Goal: Transaction & Acquisition: Purchase product/service

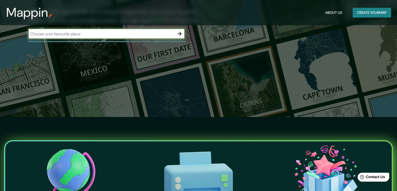
scroll to position [78, 0]
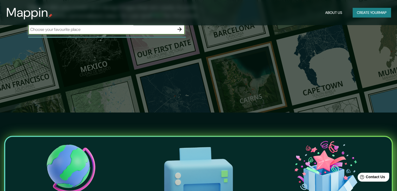
click at [174, 30] on input "text" at bounding box center [101, 29] width 146 height 6
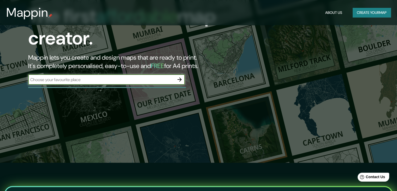
scroll to position [0, 0]
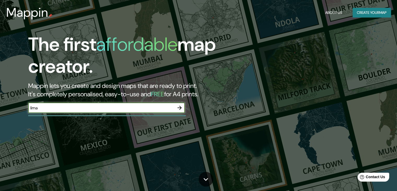
type input "lima"
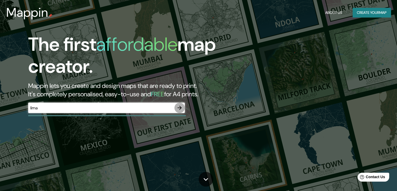
click at [183, 108] on icon "button" at bounding box center [180, 107] width 6 height 6
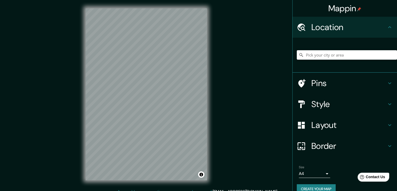
click at [343, 82] on h4 "Pins" at bounding box center [349, 83] width 75 height 10
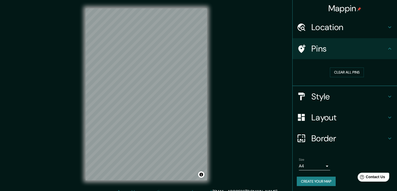
click at [230, 53] on div "Mappin Location Pins Clear all pins Style Layout Border Choose a border. Hint :…" at bounding box center [198, 98] width 397 height 197
click at [325, 118] on h4 "Layout" at bounding box center [349, 117] width 75 height 10
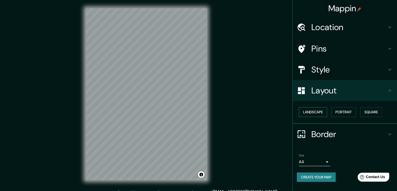
click at [316, 110] on button "Landscape" at bounding box center [313, 112] width 28 height 10
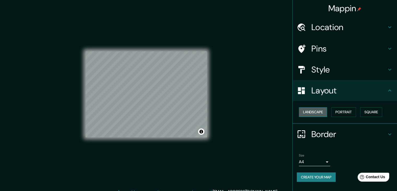
click at [316, 110] on button "Landscape" at bounding box center [313, 112] width 28 height 10
click at [336, 111] on button "Portrait" at bounding box center [344, 112] width 25 height 10
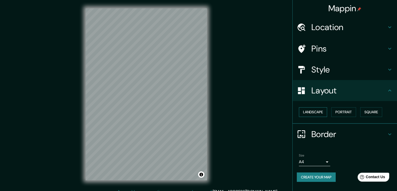
click at [315, 110] on button "Landscape" at bounding box center [313, 112] width 28 height 10
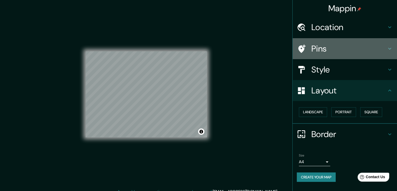
click at [331, 53] on h4 "Pins" at bounding box center [349, 48] width 75 height 10
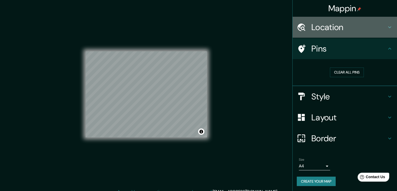
click at [332, 22] on h4 "Location" at bounding box center [349, 27] width 75 height 10
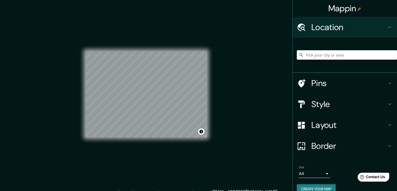
click at [332, 55] on input "Pick your city or area" at bounding box center [347, 54] width 100 height 9
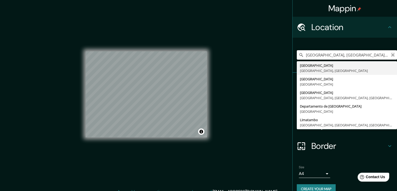
type input "[GEOGRAPHIC_DATA], [GEOGRAPHIC_DATA], [GEOGRAPHIC_DATA]"
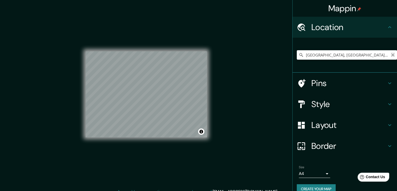
click at [391, 55] on icon "Clear" at bounding box center [393, 55] width 4 height 4
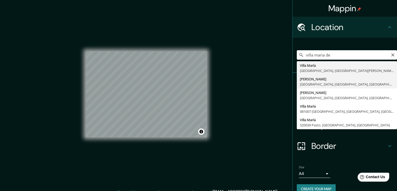
type input "[PERSON_NAME], [GEOGRAPHIC_DATA], [GEOGRAPHIC_DATA], [GEOGRAPHIC_DATA]"
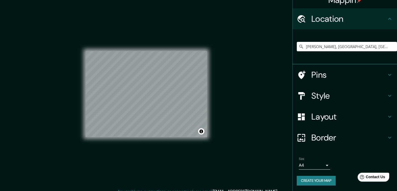
scroll to position [9, 0]
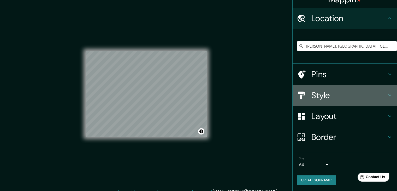
click at [319, 92] on h4 "Style" at bounding box center [349, 95] width 75 height 10
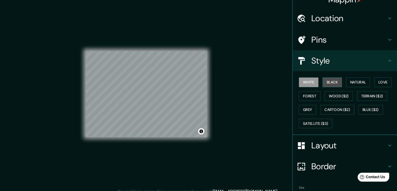
click at [330, 81] on button "Black" at bounding box center [333, 82] width 20 height 10
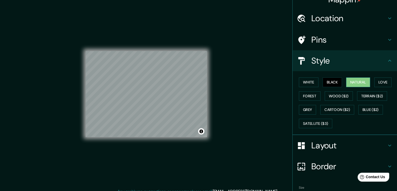
click at [359, 82] on button "Natural" at bounding box center [358, 82] width 24 height 10
click at [362, 112] on button "Blue ($2)" at bounding box center [371, 110] width 25 height 10
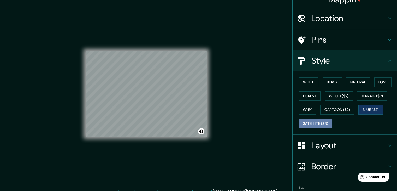
click at [317, 123] on button "Satellite ($3)" at bounding box center [315, 124] width 33 height 10
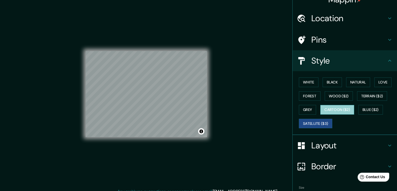
click at [329, 111] on button "Cartoon ($2)" at bounding box center [338, 110] width 34 height 10
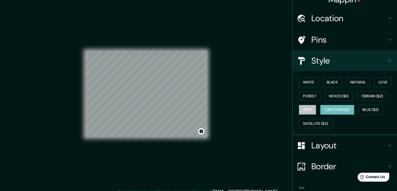
click at [310, 110] on button "Grey" at bounding box center [307, 110] width 17 height 10
click at [326, 107] on button "Cartoon ($2)" at bounding box center [338, 110] width 34 height 10
click at [362, 107] on button "Blue ($2)" at bounding box center [371, 110] width 25 height 10
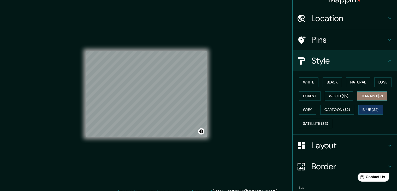
click at [363, 95] on button "Terrain ($2)" at bounding box center [372, 96] width 30 height 10
click at [376, 83] on button "Love" at bounding box center [383, 82] width 17 height 10
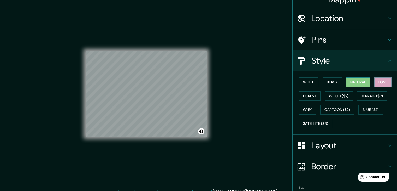
click at [364, 79] on button "Natural" at bounding box center [358, 82] width 24 height 10
click at [332, 81] on button "Black" at bounding box center [333, 82] width 20 height 10
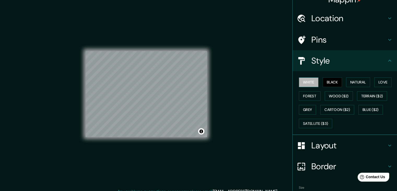
click at [311, 80] on button "White" at bounding box center [309, 82] width 20 height 10
click at [308, 96] on button "Forest" at bounding box center [310, 96] width 22 height 10
click at [306, 107] on button "Grey" at bounding box center [307, 110] width 17 height 10
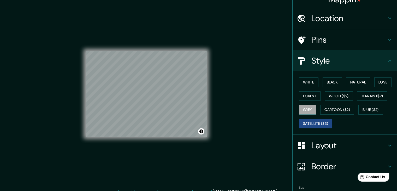
click at [311, 125] on button "Satellite ($3)" at bounding box center [315, 124] width 33 height 10
click at [333, 111] on button "Cartoon ($2)" at bounding box center [338, 110] width 34 height 10
click at [305, 109] on button "Grey" at bounding box center [307, 110] width 17 height 10
click at [303, 96] on button "Forest" at bounding box center [310, 96] width 22 height 10
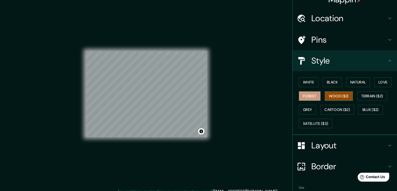
click at [333, 96] on button "Wood ($2)" at bounding box center [339, 96] width 28 height 10
click at [333, 85] on button "Black" at bounding box center [333, 82] width 20 height 10
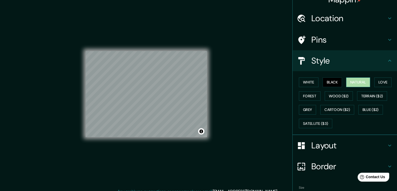
click at [353, 83] on button "Natural" at bounding box center [358, 82] width 24 height 10
click at [375, 84] on button "Love" at bounding box center [383, 82] width 17 height 10
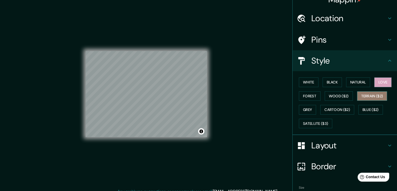
click at [375, 93] on button "Terrain ($2)" at bounding box center [372, 96] width 30 height 10
click at [373, 105] on button "Blue ($2)" at bounding box center [371, 110] width 25 height 10
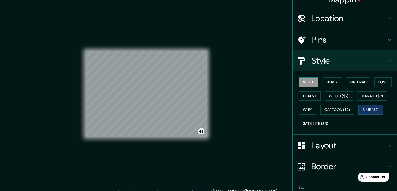
click at [312, 81] on button "White" at bounding box center [309, 82] width 20 height 10
